Goal: Transaction & Acquisition: Purchase product/service

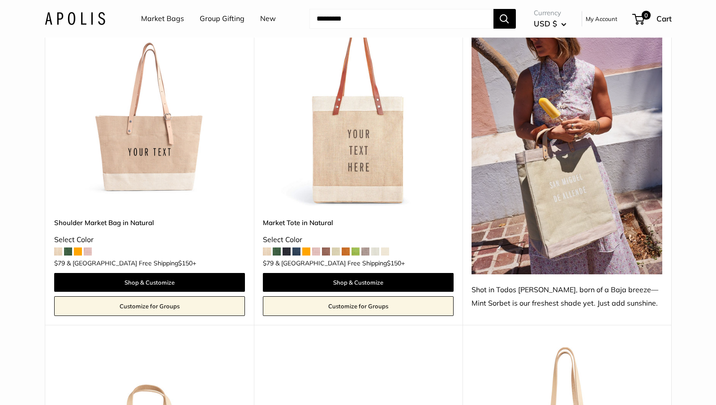
scroll to position [505, 0]
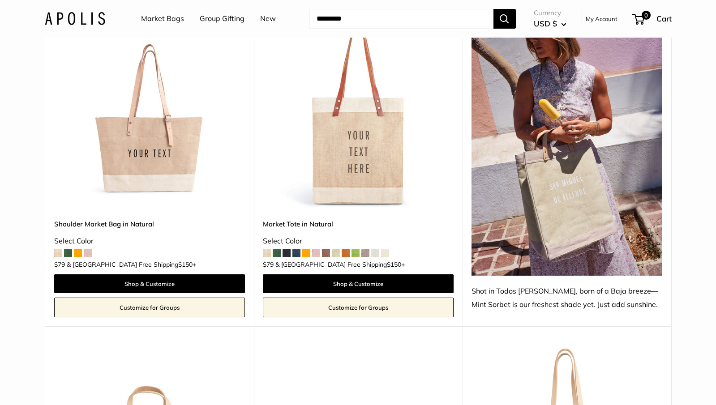
click at [0, 0] on img at bounding box center [0, 0] width 0 height 0
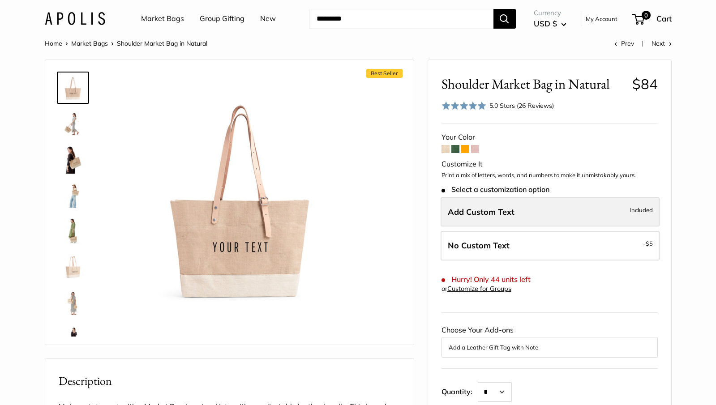
click at [495, 211] on span "Add Custom Text" at bounding box center [481, 212] width 67 height 10
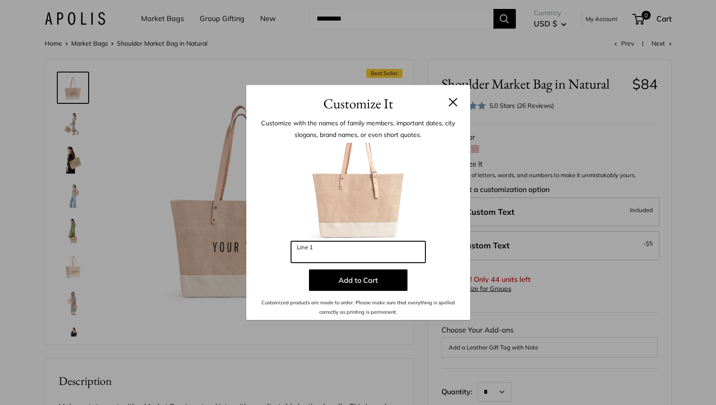
click at [374, 252] on input "Line 1" at bounding box center [358, 251] width 134 height 21
type input "*********"
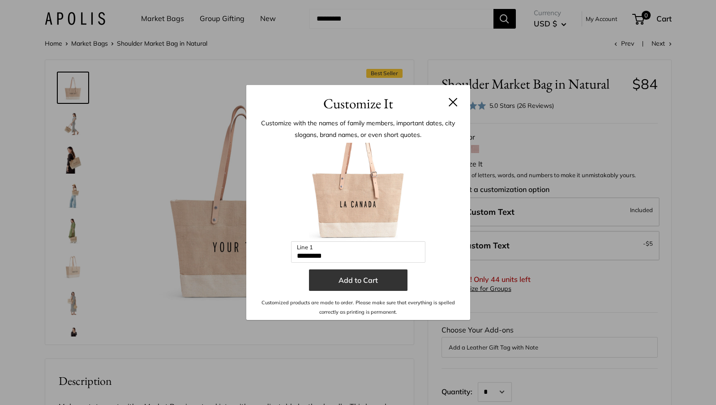
click at [319, 284] on button "Add to Cart" at bounding box center [358, 280] width 99 height 21
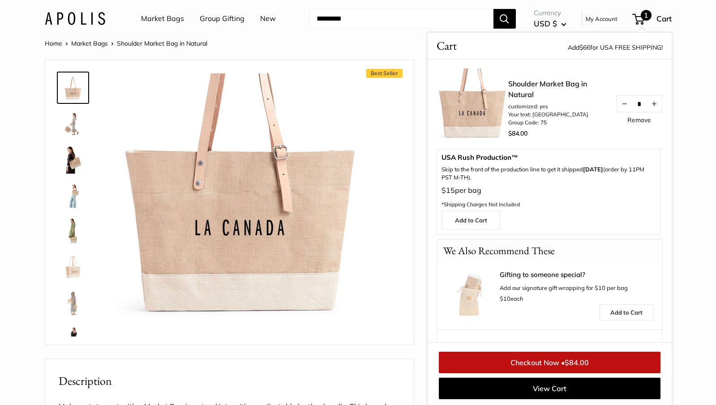
click at [401, 219] on div "Best Seller" at bounding box center [229, 202] width 346 height 267
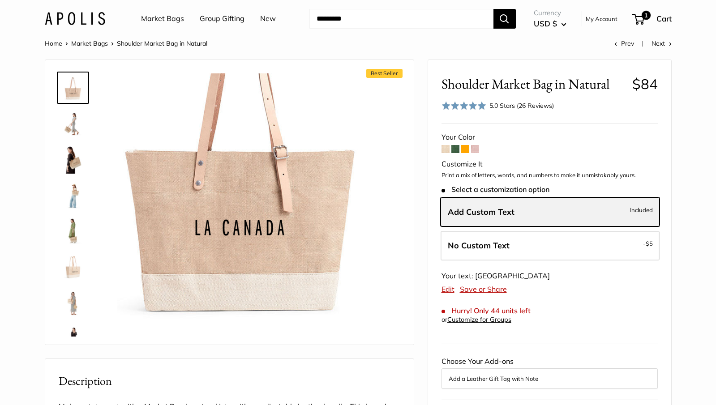
click at [534, 209] on label "Add Custom Text Included" at bounding box center [550, 212] width 219 height 30
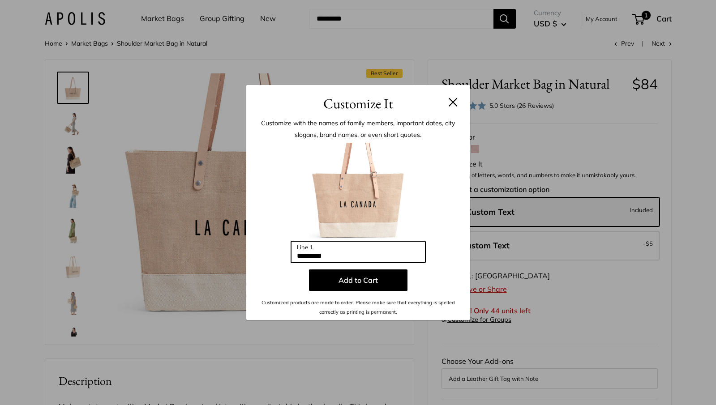
click at [362, 256] on input "*********" at bounding box center [358, 251] width 134 height 21
click at [452, 104] on button at bounding box center [453, 102] width 9 height 9
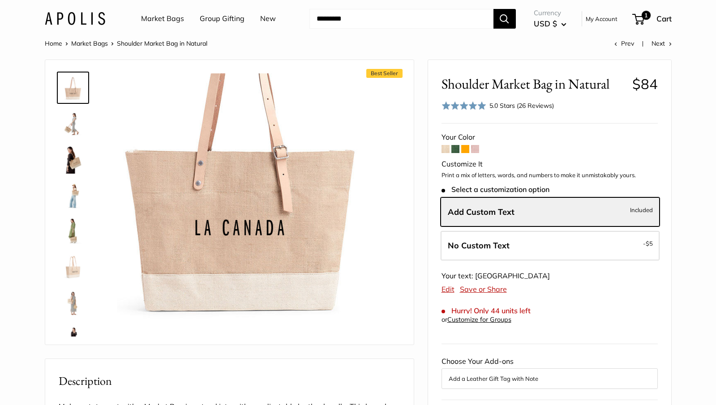
scroll to position [1, 0]
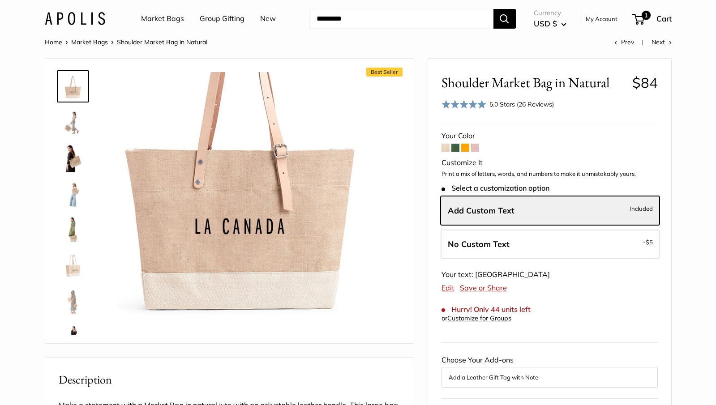
click at [456, 149] on span at bounding box center [455, 148] width 8 height 8
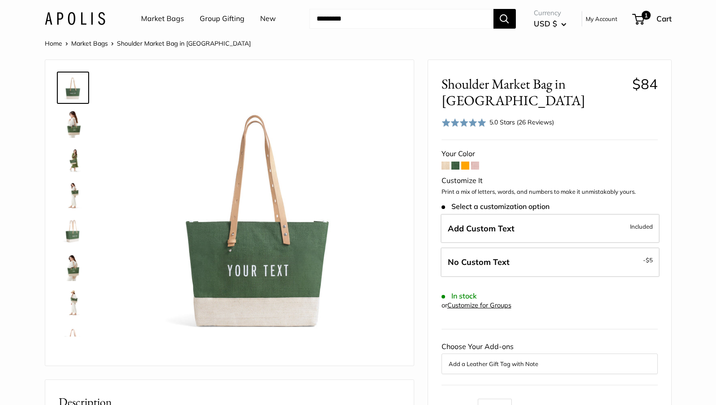
click at [467, 167] on span at bounding box center [465, 166] width 8 height 8
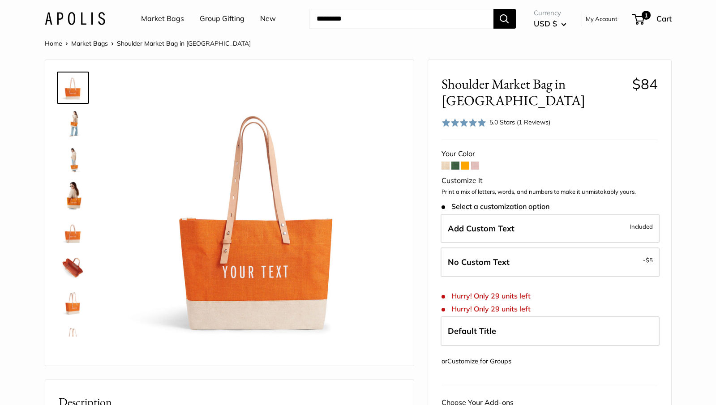
click at [472, 162] on span at bounding box center [475, 166] width 8 height 8
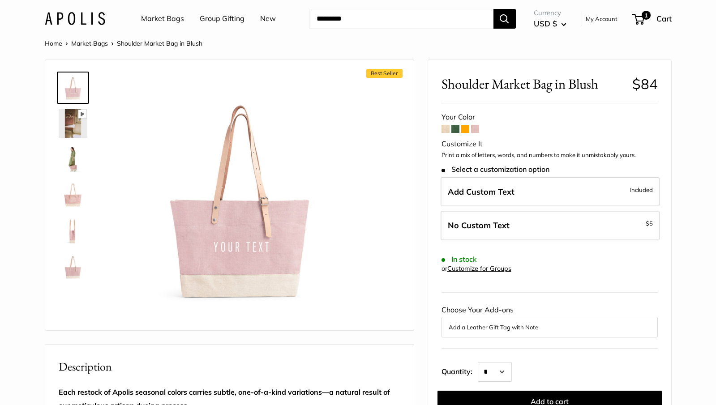
click at [445, 128] on span at bounding box center [445, 129] width 8 height 8
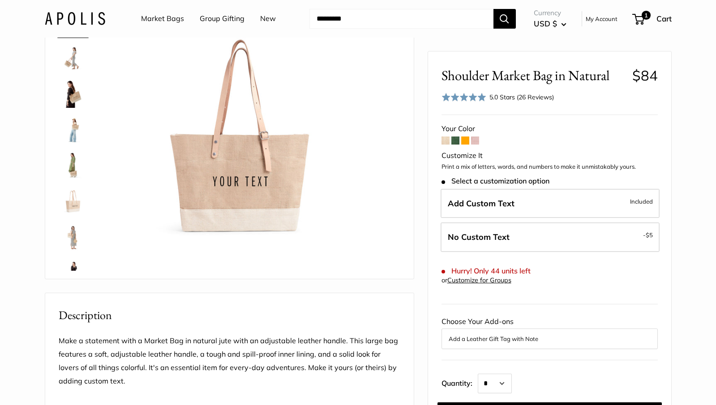
scroll to position [48, 0]
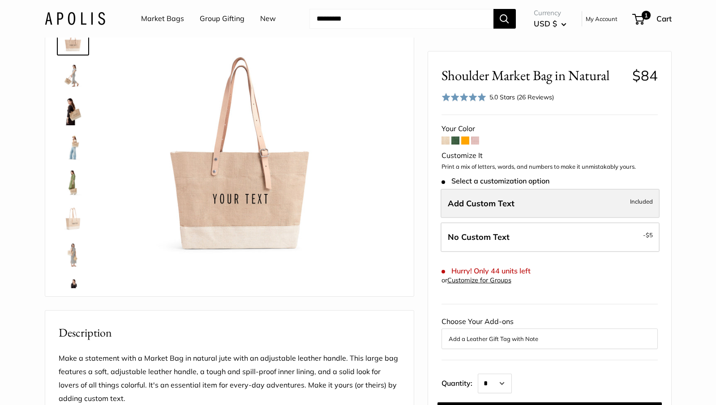
click at [550, 206] on label "Add Custom Text Included" at bounding box center [550, 204] width 219 height 30
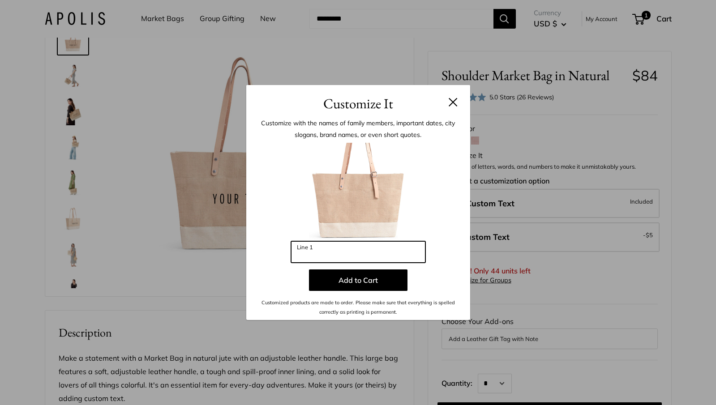
click at [403, 251] on input "Line 1" at bounding box center [358, 251] width 134 height 21
click at [323, 257] on input "*********" at bounding box center [358, 251] width 134 height 21
type input "*********"
click at [452, 103] on button at bounding box center [453, 102] width 9 height 9
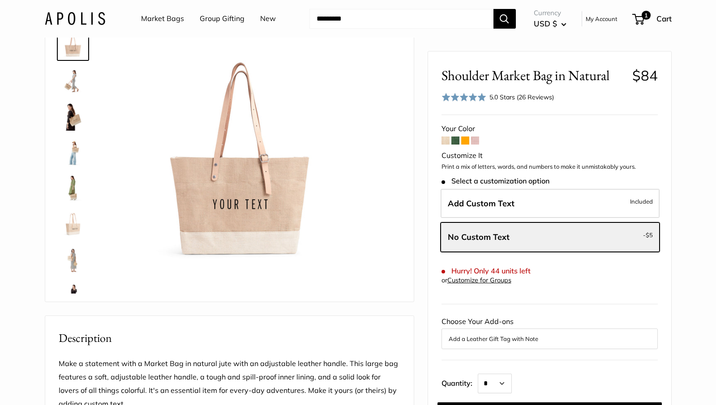
scroll to position [0, 0]
